Goal: Task Accomplishment & Management: Complete application form

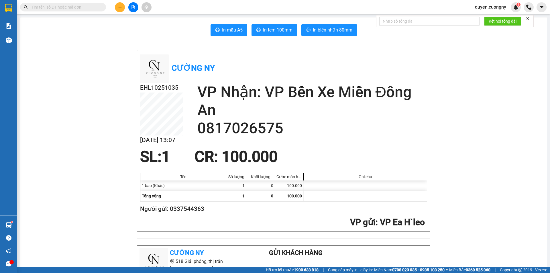
click at [122, 6] on icon "plus" at bounding box center [120, 7] width 4 height 4
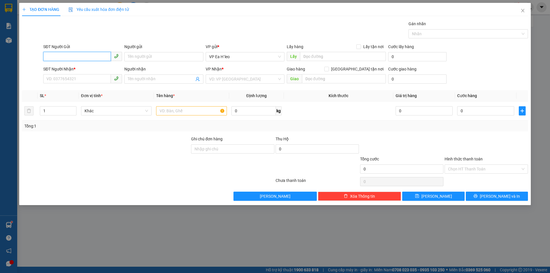
click at [91, 57] on input "SĐT Người Gửi" at bounding box center [77, 56] width 68 height 9
type input "0372921717"
click at [93, 69] on div "0372921717" at bounding box center [83, 68] width 72 height 6
type input "NAM ĐÀN"
type input "0372921717"
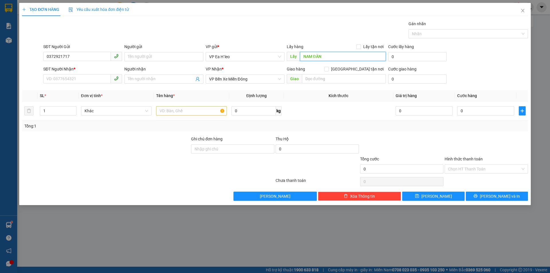
click at [305, 56] on input "NAM ĐÀN" at bounding box center [343, 56] width 86 height 9
type input "M"
type input "Ngã ba [GEOGRAPHIC_DATA]"
click at [323, 82] on input "text" at bounding box center [344, 78] width 84 height 9
type input "BẾN CÁT BD"
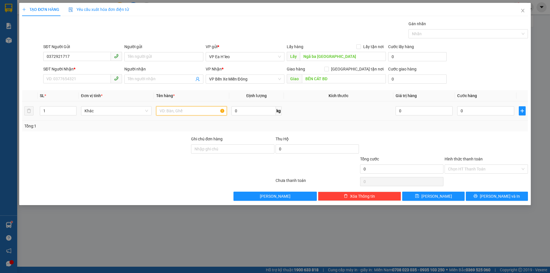
click at [167, 107] on input "text" at bounding box center [191, 110] width 71 height 9
type input "2 THÙNG"
click at [48, 111] on input "1" at bounding box center [58, 111] width 36 height 9
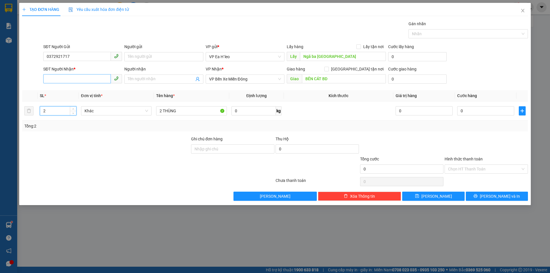
type input "2"
click at [92, 82] on input "SĐT Người Nhận *" at bounding box center [77, 78] width 68 height 9
click at [92, 91] on div "0000000000 - KH chưa có số NN" at bounding box center [83, 90] width 72 height 6
type input "0000000000"
type input "KH chưa có số NN"
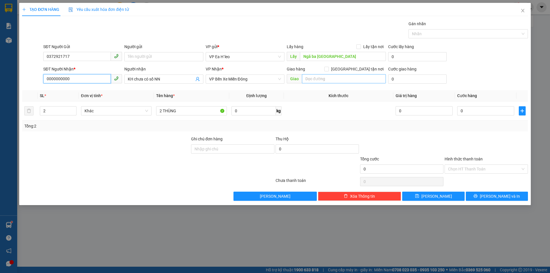
type input "0000000000"
click at [316, 78] on input "text" at bounding box center [344, 78] width 84 height 9
type input "N"
type input "BẾN CÁT BD"
click at [433, 197] on span "[PERSON_NAME]" at bounding box center [437, 196] width 31 height 6
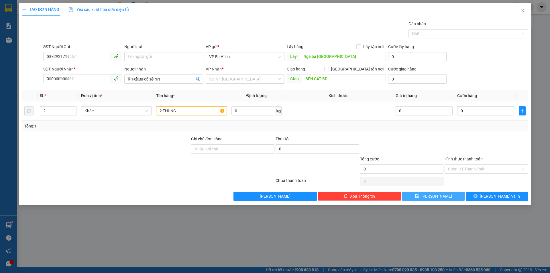
type input "1"
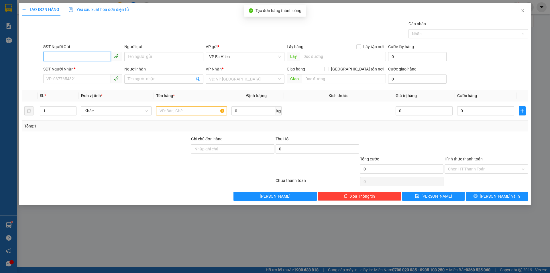
click at [97, 55] on input "SĐT Người Gửi" at bounding box center [77, 56] width 68 height 9
type input "0372921717"
click at [80, 68] on div "0372921717" at bounding box center [83, 68] width 72 height 6
type input "Ngã ba [GEOGRAPHIC_DATA]"
type input "0000000000"
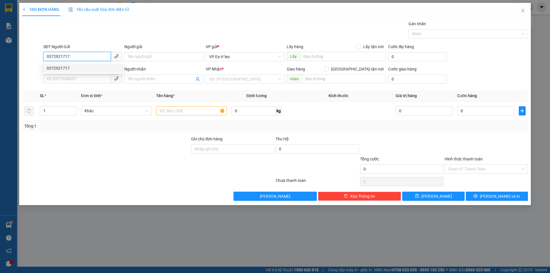
type input "KH chưa có số NN"
type input "BẾN CÁT BD"
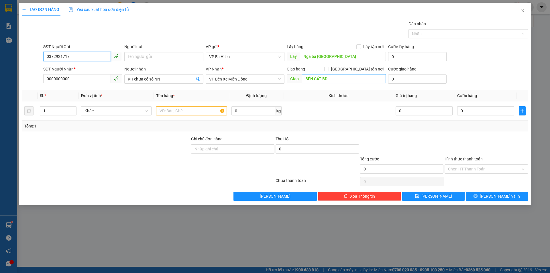
type input "0372921717"
click at [313, 79] on input "BẾN CÁT BD" at bounding box center [344, 78] width 84 height 9
type input "CẦU ÔNG BỐ"
click at [201, 111] on input "text" at bounding box center [191, 110] width 71 height 9
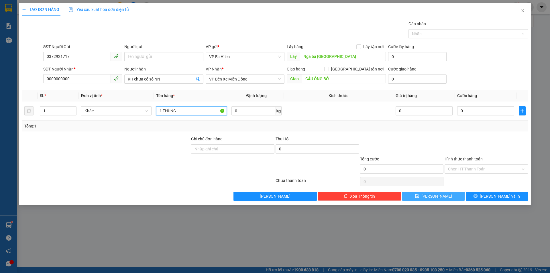
type input "1 THÙNG"
click at [419, 197] on icon "save" at bounding box center [417, 196] width 4 height 4
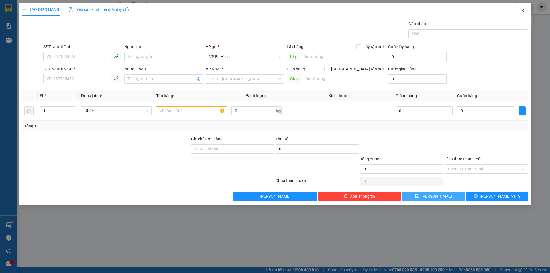
click at [524, 11] on icon "close" at bounding box center [523, 10] width 5 height 5
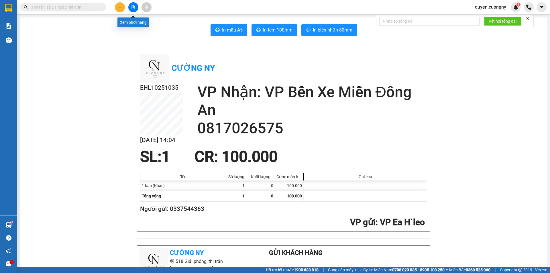
click at [131, 7] on icon "file-add" at bounding box center [133, 7] width 4 height 4
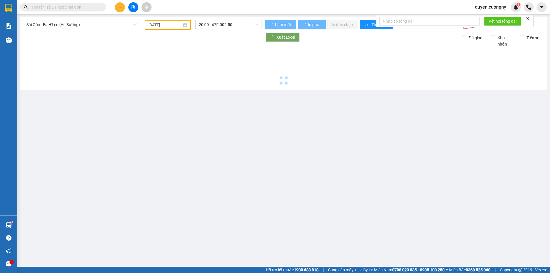
type input "[DATE]"
click at [51, 23] on span "Sài Gòn - Ea H'Leo (An Sương)" at bounding box center [81, 24] width 110 height 9
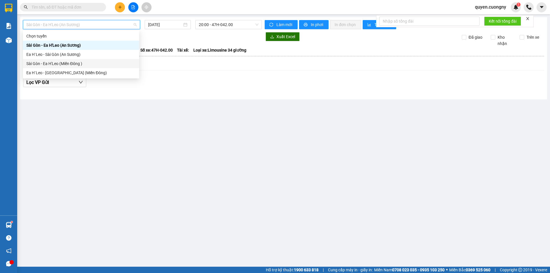
click at [48, 63] on div "Sài Gòn - Ea H'Leo (Miền Đông )" at bounding box center [80, 63] width 109 height 6
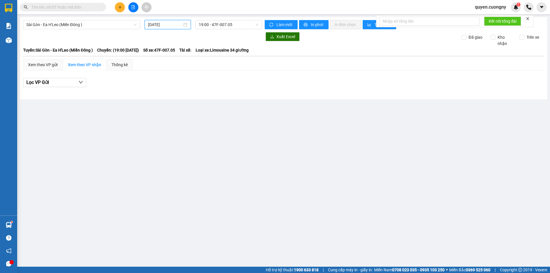
click at [149, 24] on input "[DATE]" at bounding box center [165, 24] width 34 height 6
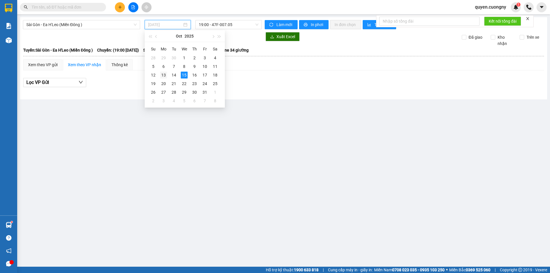
click at [163, 75] on div "13" at bounding box center [163, 75] width 7 height 7
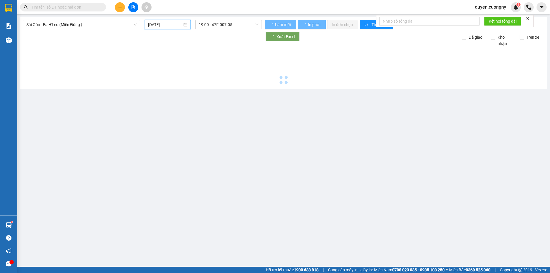
type input "[DATE]"
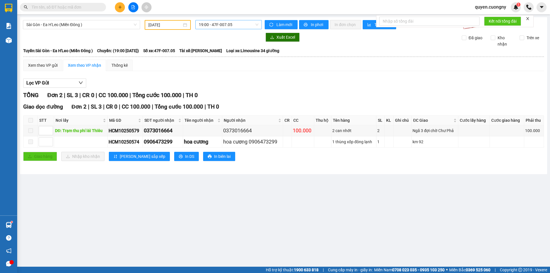
click at [231, 22] on span "19:00 - 47F-007.05" at bounding box center [229, 24] width 60 height 9
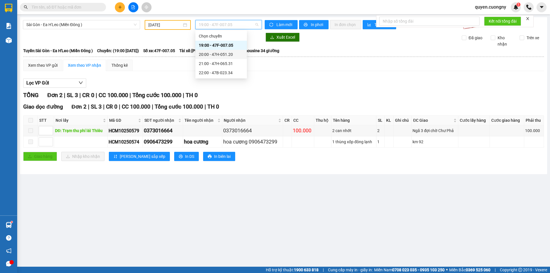
click at [231, 53] on div "20:00 - 47H-051.20" at bounding box center [221, 54] width 45 height 6
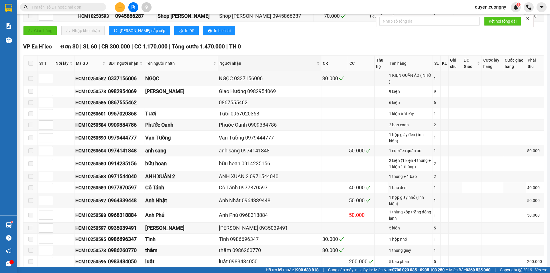
scroll to position [229, 0]
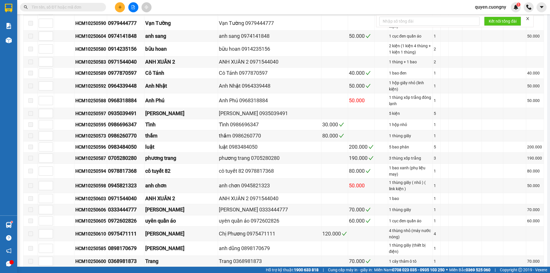
drag, startPoint x: 256, startPoint y: 246, endPoint x: 230, endPoint y: 248, distance: 26.2
copy div "0949476847"
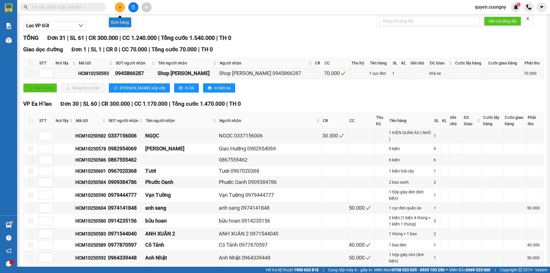
click at [119, 9] on icon "plus" at bounding box center [120, 7] width 4 height 4
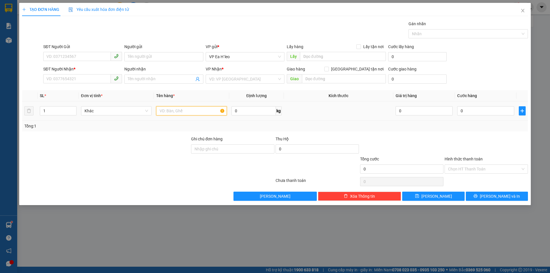
click at [177, 113] on input "text" at bounding box center [191, 110] width 71 height 9
click at [214, 79] on input "search" at bounding box center [243, 79] width 68 height 9
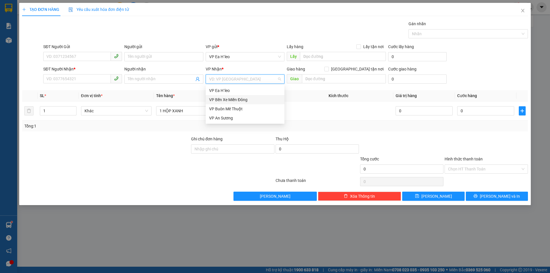
click at [228, 99] on div "VP Bến Xe Miền Đông" at bounding box center [245, 100] width 72 height 6
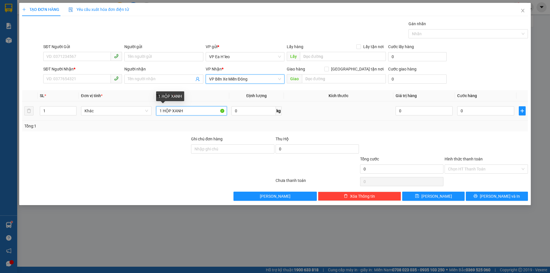
click at [196, 114] on input "1 HỘP XANH" at bounding box center [191, 110] width 71 height 9
type input "1 HỘP XANH + SHIP TẬN NƠI"
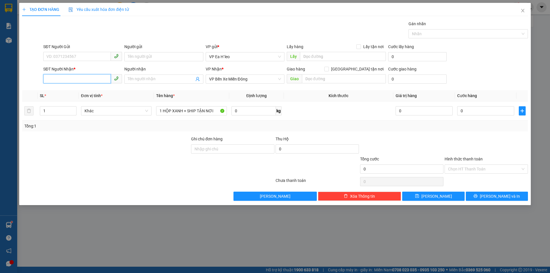
click at [80, 79] on input "SĐT Người Nhận *" at bounding box center [77, 78] width 68 height 9
type input "0975338380"
click at [82, 91] on div "0975338380" at bounding box center [83, 90] width 72 height 6
type input "133/36/14 [PERSON_NAME] GÒ VẤP"
type input "0975338380"
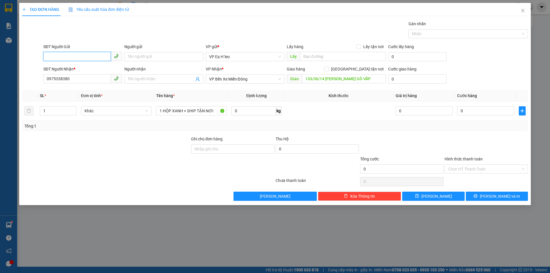
click at [73, 56] on input "SĐT Người Gửi" at bounding box center [77, 56] width 68 height 9
type input "0396300395"
click at [468, 108] on input "0" at bounding box center [485, 110] width 57 height 9
type input "4"
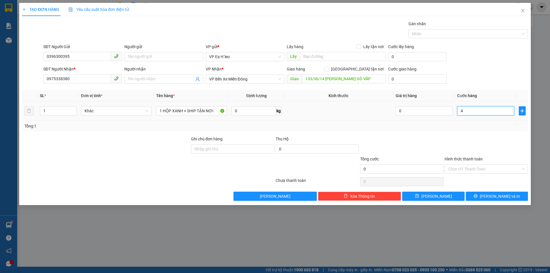
type input "4"
type input "40"
type input "400"
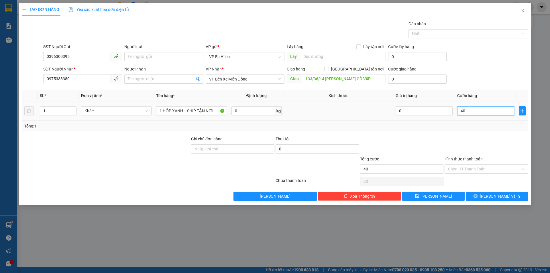
type input "400"
type input "4.000"
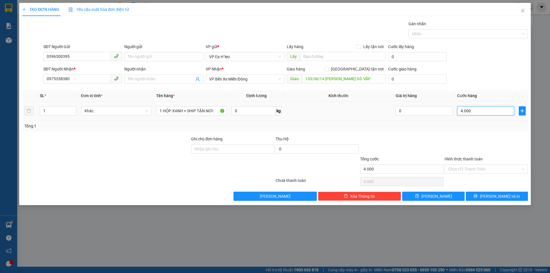
type input "40.000"
type input "400.000"
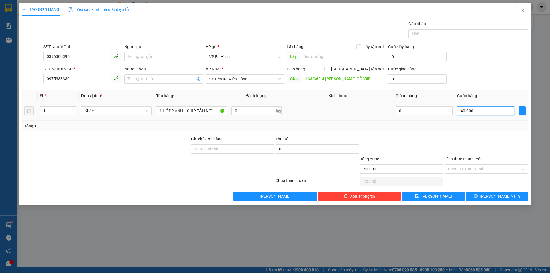
type input "400.000"
type input "40.000"
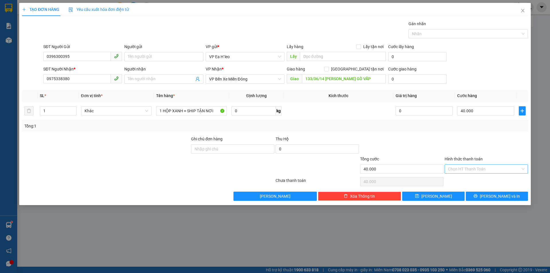
click at [485, 166] on input "Hình thức thanh toán" at bounding box center [484, 169] width 73 height 9
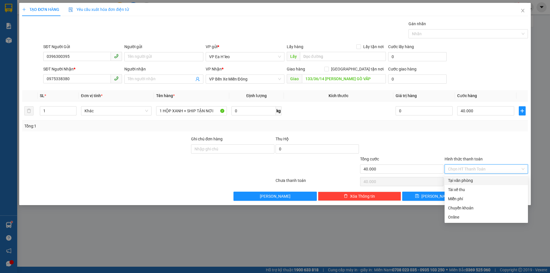
click at [482, 179] on div "Tại văn phòng" at bounding box center [486, 180] width 77 height 6
type input "0"
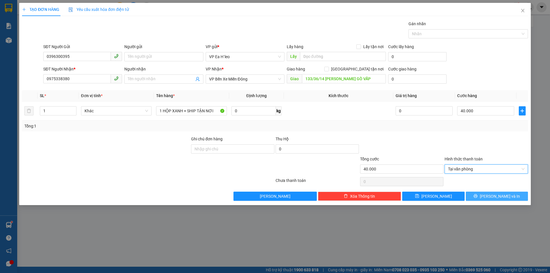
click at [485, 197] on button "[PERSON_NAME] và In" at bounding box center [497, 196] width 62 height 9
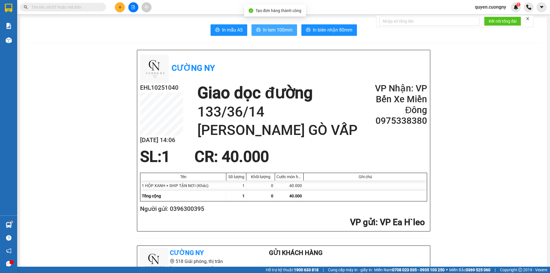
click at [275, 28] on span "In tem 100mm" at bounding box center [278, 29] width 30 height 7
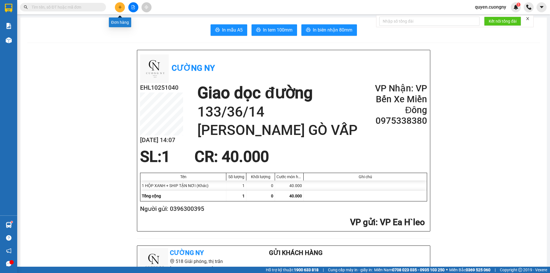
click at [123, 8] on button at bounding box center [120, 7] width 10 height 10
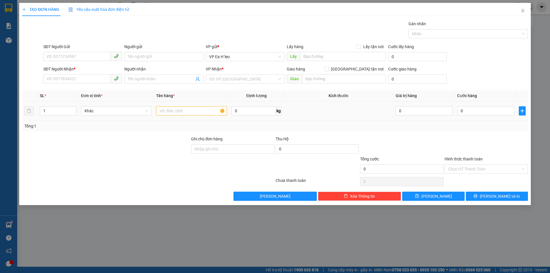
click at [154, 112] on td at bounding box center [191, 110] width 75 height 19
click at [158, 111] on input "text" at bounding box center [191, 110] width 71 height 9
type input "1 GIẤY"
click at [230, 81] on input "search" at bounding box center [243, 79] width 68 height 9
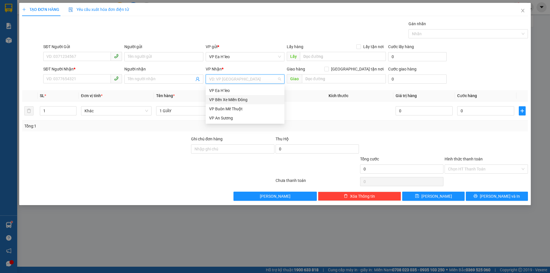
click at [237, 99] on div "VP Bến Xe Miền Đông" at bounding box center [245, 100] width 72 height 6
click at [222, 103] on div "VP Bến Xe Miền Đông" at bounding box center [245, 99] width 79 height 9
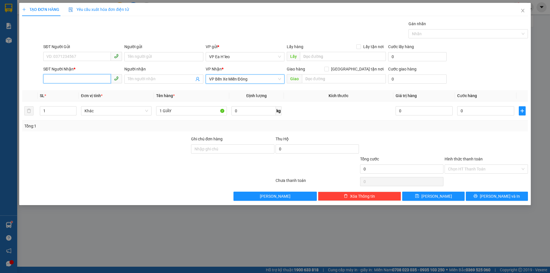
click at [99, 79] on input "SĐT Người Nhận *" at bounding box center [77, 78] width 68 height 9
click at [80, 89] on div "0982463569" at bounding box center [83, 90] width 72 height 6
type input "0982463569"
click at [75, 56] on input "SĐT Người Gửi" at bounding box center [77, 56] width 68 height 9
click at [72, 55] on input "SĐT Người Gửi" at bounding box center [77, 56] width 68 height 9
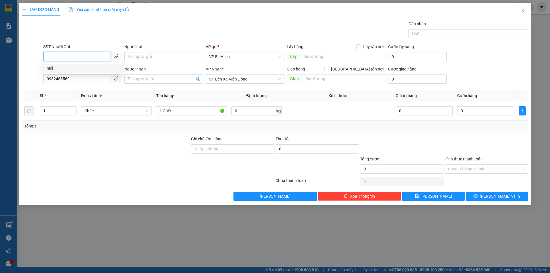
click at [63, 58] on input "SĐT Người Gửi" at bounding box center [77, 56] width 68 height 9
type input "0379916015"
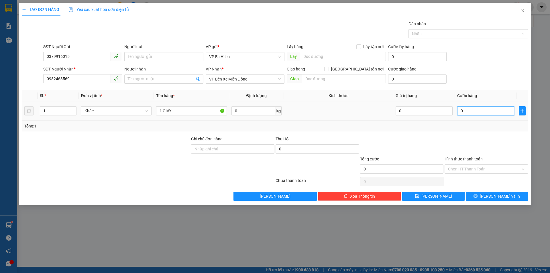
click at [481, 115] on input "0" at bounding box center [485, 110] width 57 height 9
type input "7"
type input "70"
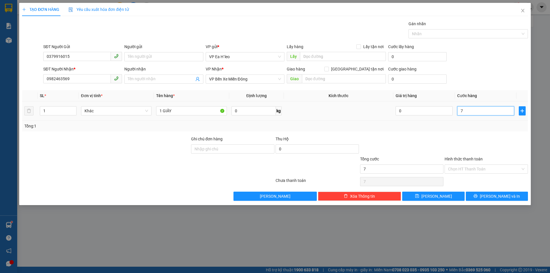
type input "70"
type input "700"
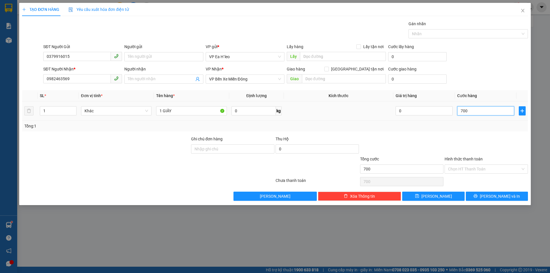
type input "7.000"
type input "70.000"
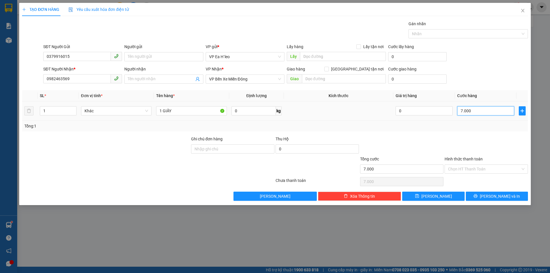
type input "70.000"
click at [477, 171] on input "Hình thức thanh toán" at bounding box center [484, 169] width 73 height 9
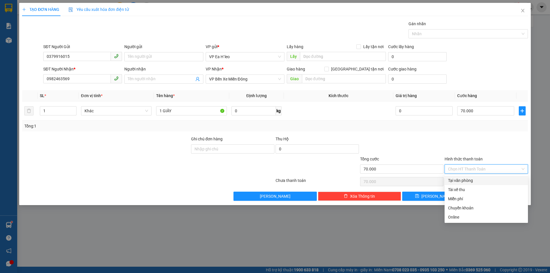
click at [468, 180] on div "Tại văn phòng" at bounding box center [486, 180] width 77 height 6
type input "0"
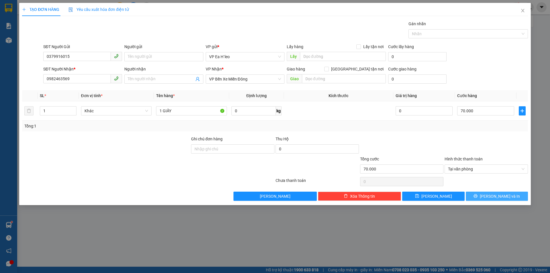
click at [499, 199] on span "[PERSON_NAME] và In" at bounding box center [500, 196] width 40 height 6
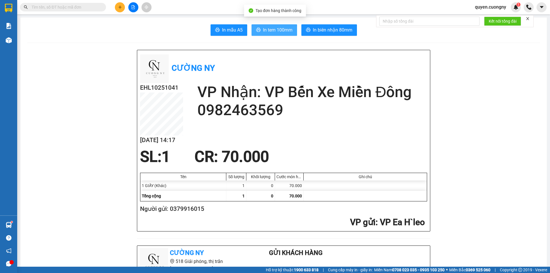
click at [272, 29] on span "In tem 100mm" at bounding box center [278, 29] width 30 height 7
click at [121, 4] on button at bounding box center [120, 7] width 10 height 10
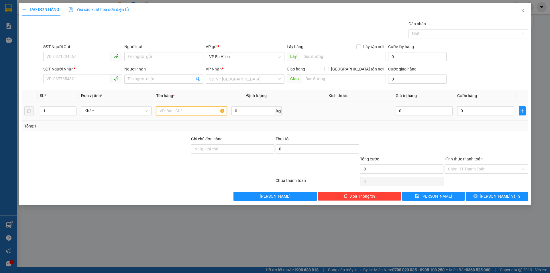
click at [178, 111] on input "text" at bounding box center [191, 110] width 71 height 9
type input "1 THÙNG + 1 CAN"
click at [200, 112] on input "1 THÙNG + 1 CAN" at bounding box center [191, 110] width 71 height 9
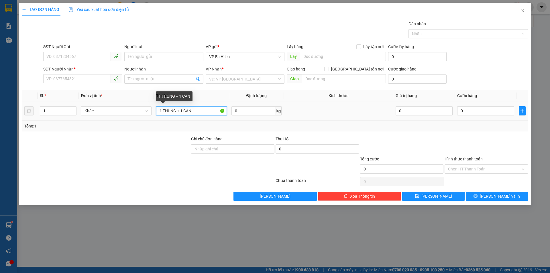
click at [200, 112] on input "1 THÙNG + 1 CAN" at bounding box center [191, 110] width 71 height 9
click at [158, 139] on div at bounding box center [105, 146] width 169 height 20
click at [185, 112] on input "text" at bounding box center [191, 110] width 71 height 9
type input "1 can mật + 1 xốp + 1 giấy"
click at [50, 109] on input "1" at bounding box center [58, 111] width 36 height 9
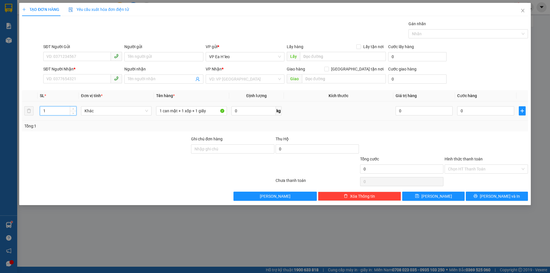
click at [50, 109] on input "1" at bounding box center [58, 111] width 36 height 9
type input "3"
click at [235, 78] on input "search" at bounding box center [243, 79] width 68 height 9
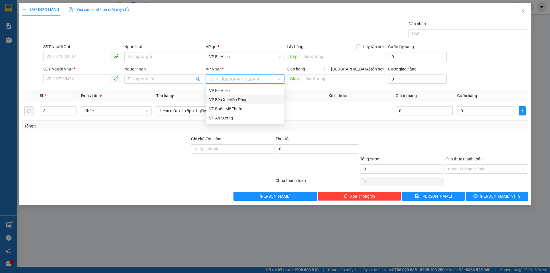
click at [236, 99] on div "VP Bến Xe Miền Đông" at bounding box center [245, 100] width 72 height 6
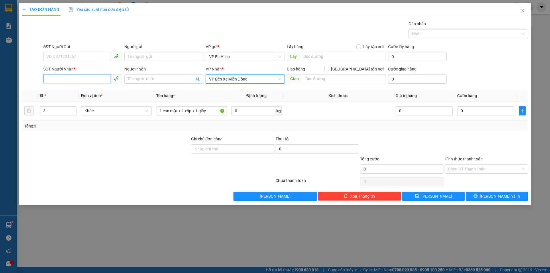
click at [86, 81] on input "SĐT Người Nhận *" at bounding box center [77, 78] width 68 height 9
type input "0978137370"
click at [94, 90] on div "0978137370 - [PERSON_NAME]" at bounding box center [83, 90] width 72 height 6
type input "[PERSON_NAME]"
type input "0978137370"
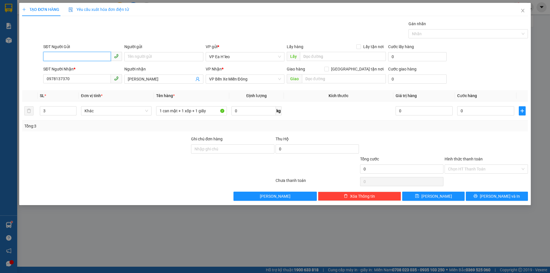
click at [92, 56] on input "SĐT Người Gửi" at bounding box center [77, 56] width 68 height 9
click at [88, 70] on div "0986696967" at bounding box center [83, 68] width 72 height 6
type input "0986696967"
type input "km 72"
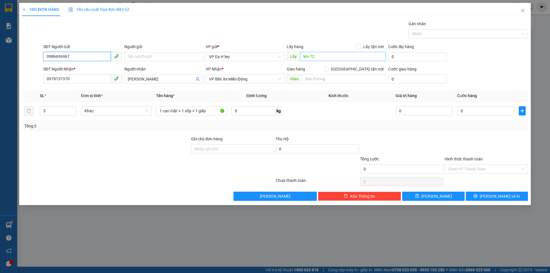
type input "0986696967"
click at [314, 56] on input "km 72" at bounding box center [343, 56] width 86 height 9
click at [467, 109] on input "0" at bounding box center [485, 110] width 57 height 9
type input "1"
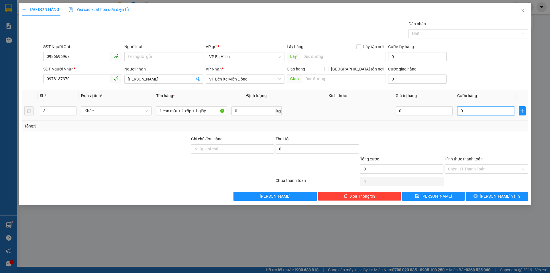
type input "1"
type input "18"
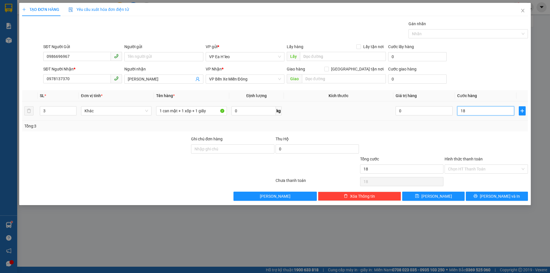
type input "180"
type input "1.800"
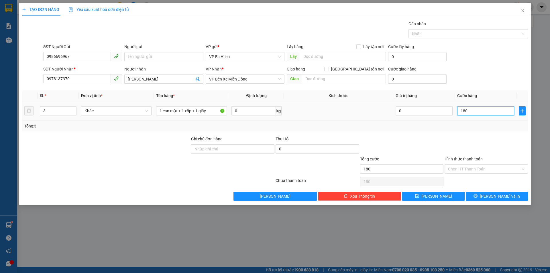
type input "1.800"
type input "18.000"
type input "180.000"
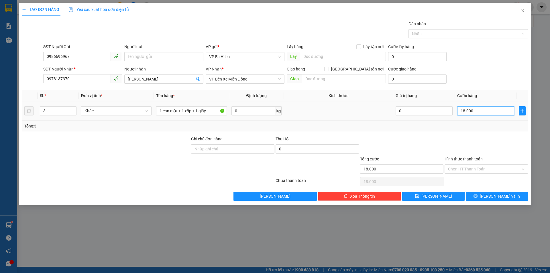
type input "180.000"
click at [477, 169] on input "Hình thức thanh toán" at bounding box center [484, 169] width 73 height 9
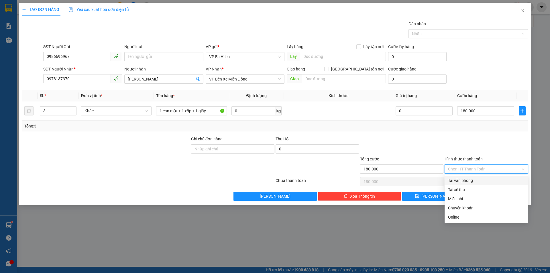
click at [473, 182] on div "Tại văn phòng" at bounding box center [486, 180] width 77 height 6
type input "0"
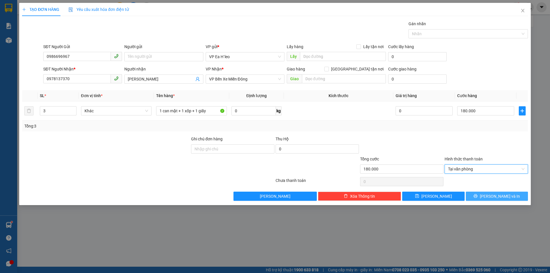
click at [478, 197] on icon "printer" at bounding box center [476, 196] width 4 height 4
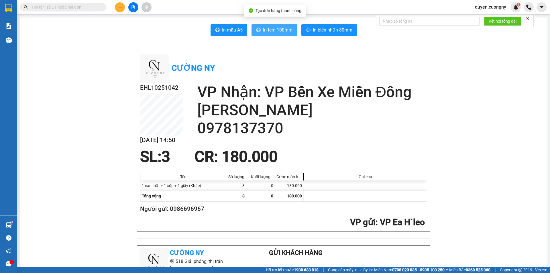
click at [263, 28] on span "In tem 100mm" at bounding box center [278, 29] width 30 height 7
